Goal: Task Accomplishment & Management: Use online tool/utility

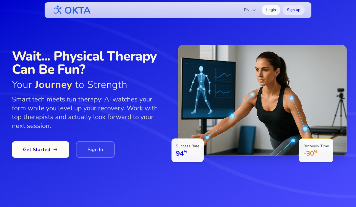
click at [51, 150] on span "Get Started" at bounding box center [40, 150] width 35 height 8
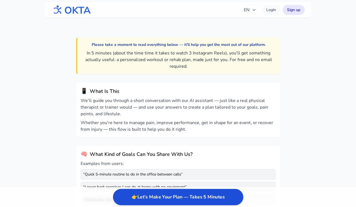
click at [158, 196] on button "👉 Let's Make Your Plan — Takes 5 Minutes" at bounding box center [178, 197] width 130 height 16
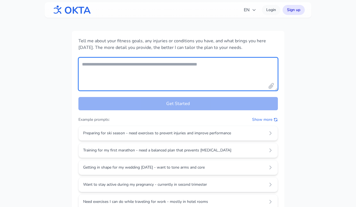
click at [158, 68] on textarea "Your fitness goals and conditions" at bounding box center [177, 74] width 199 height 33
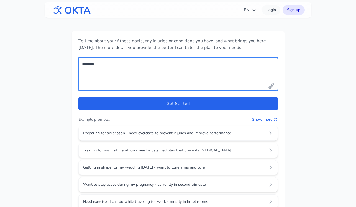
type textarea "*******"
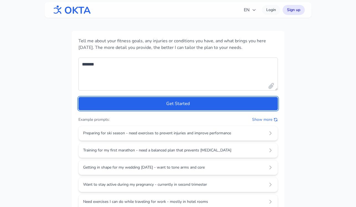
click at [78, 97] on button "Get Started" at bounding box center [177, 103] width 199 height 13
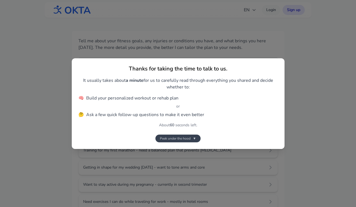
click at [191, 137] on button "Peek under the hood ▼" at bounding box center [177, 139] width 45 height 8
